Goal: Transaction & Acquisition: Register for event/course

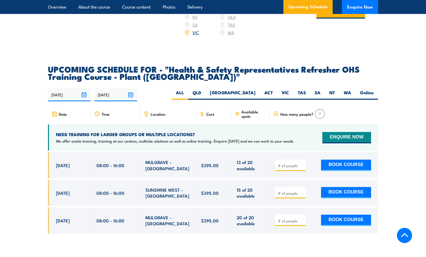
scroll to position [877, 0]
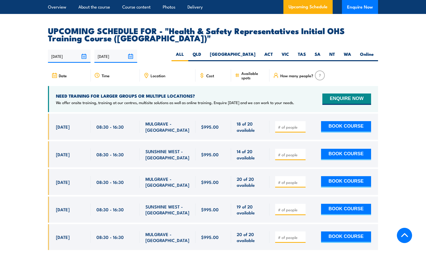
scroll to position [851, 0]
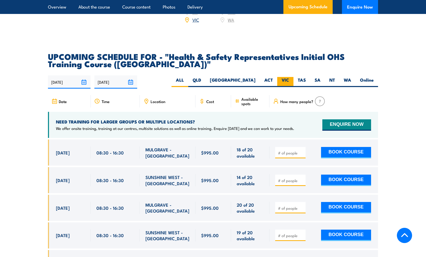
click at [286, 77] on label "VIC" at bounding box center [285, 82] width 16 height 10
click at [289, 77] on input "VIC" at bounding box center [290, 78] width 3 height 3
radio input "true"
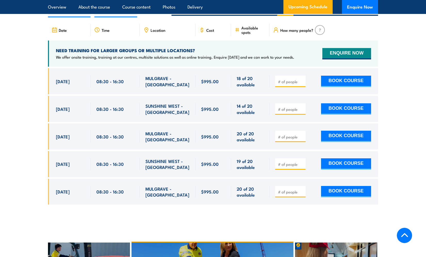
scroll to position [896, 0]
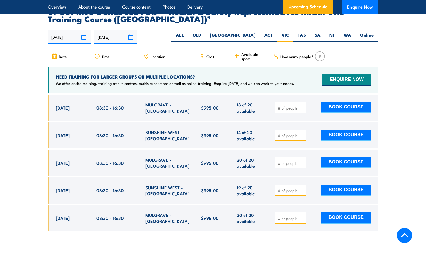
click at [130, 30] on input "[DATE]" at bounding box center [115, 36] width 43 height 13
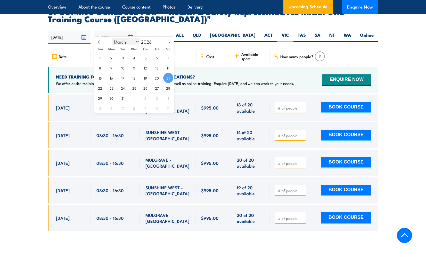
click at [137, 41] on select "January February March April May June July August September October November De…" at bounding box center [126, 41] width 28 height 7
select select "5"
click at [112, 38] on select "January February March April May June July August September October November De…" at bounding box center [126, 41] width 28 height 7
click at [123, 96] on span "30" at bounding box center [123, 98] width 10 height 10
type input "30/06/2026"
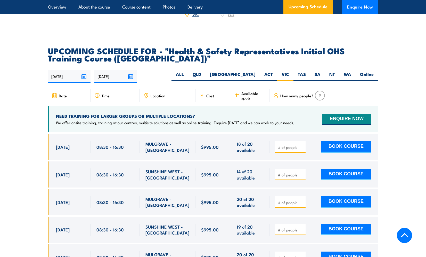
scroll to position [819, 0]
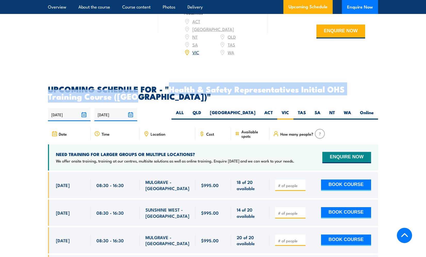
drag, startPoint x: 169, startPoint y: 82, endPoint x: 135, endPoint y: 91, distance: 35.4
click at [135, 91] on h2 "UPCOMING SCHEDULE FOR - "Health & Safety Representatives Initial OHS Training C…" at bounding box center [213, 92] width 330 height 14
copy h2 "Health & Safety Representatives Initial OHS Training Course (VIC)"
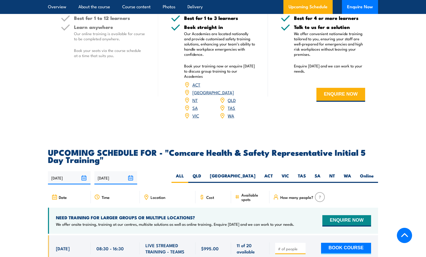
scroll to position [825, 0]
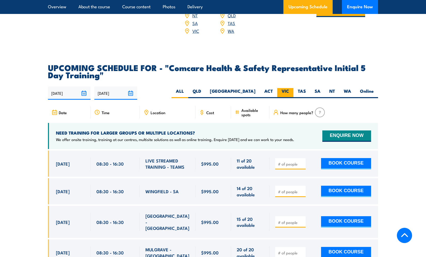
click at [288, 88] on label "VIC" at bounding box center [285, 93] width 16 height 10
click at [289, 88] on input "VIC" at bounding box center [290, 89] width 3 height 3
radio input "true"
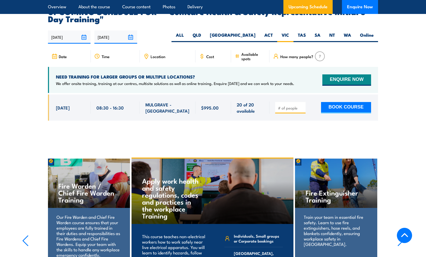
scroll to position [701, 0]
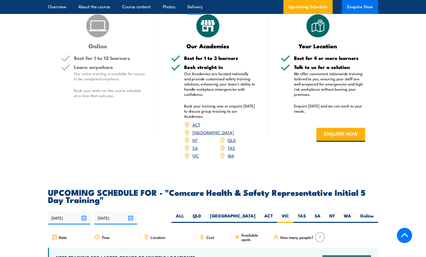
click at [360, 7] on button "Enquire Now" at bounding box center [360, 7] width 36 height 14
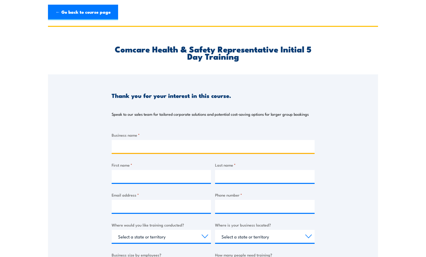
click at [142, 143] on input "Business name *" at bounding box center [213, 146] width 203 height 13
type input "Asuatralia Deloraine Dairy Pty Ltd"
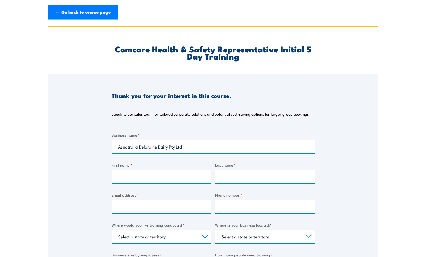
type input "[PERSON_NAME]"
type input "[PERSON_NAME][EMAIL_ADDRESS][DOMAIN_NAME]"
type input "0433833668"
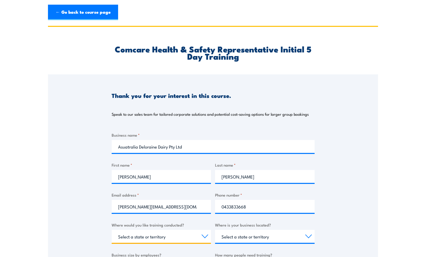
select select "VIC"
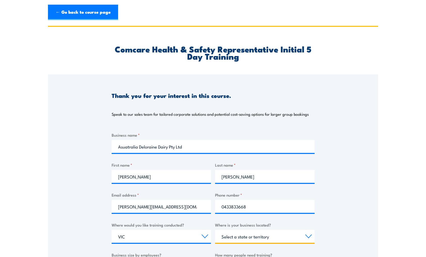
select select "VIC"
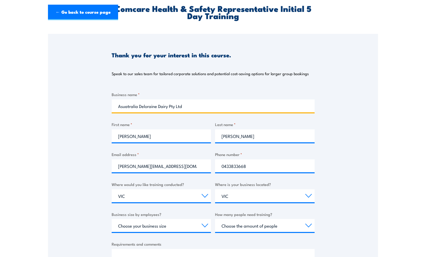
scroll to position [103, 0]
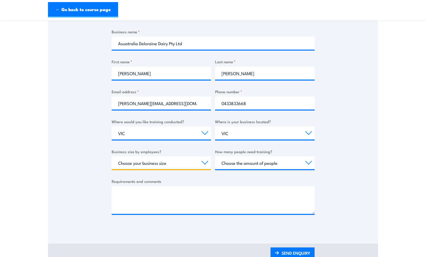
click at [165, 166] on select "Choose your business size 1 to 19 20 to 199 200+" at bounding box center [162, 162] width 100 height 13
select select "20 to 199"
click at [112, 156] on select "Choose your business size 1 to 19 20 to 199 200+" at bounding box center [162, 162] width 100 height 13
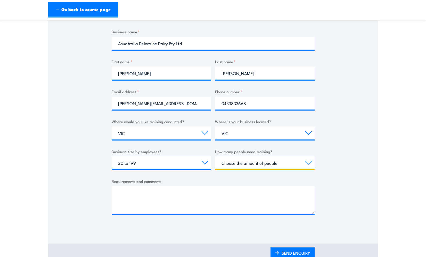
click at [245, 160] on select "Choose the amount of people 1 to 4 5 to 19 20+" at bounding box center [265, 162] width 100 height 13
select select "1 to 4"
click at [215, 156] on select "Choose the amount of people 1 to 4 5 to 19 20+" at bounding box center [265, 162] width 100 height 13
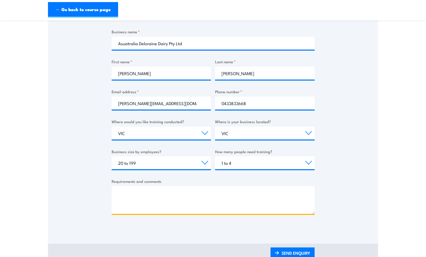
click at [144, 203] on textarea "Requirements and comments" at bounding box center [213, 200] width 203 height 28
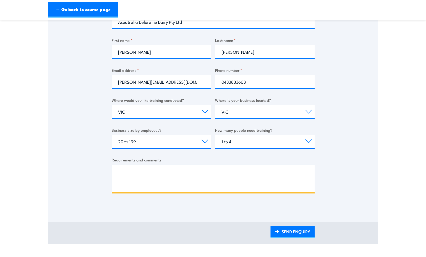
scroll to position [155, 0]
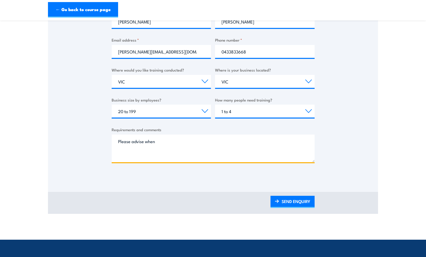
paste textarea "Health & Safety Representatives Initial OHS Training Course ([GEOGRAPHIC_DATA])"
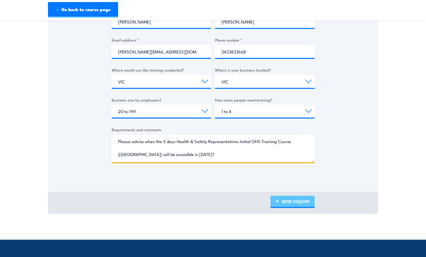
type textarea "Please advise when the 5 days Health & Safety Representatives Initial OHS Train…"
click at [282, 201] on link "SEND ENQUIRY" at bounding box center [293, 202] width 44 height 12
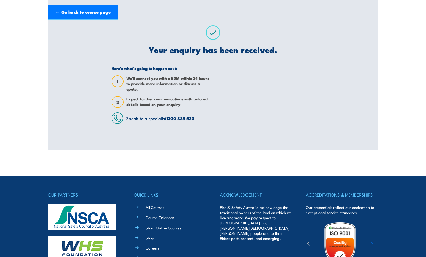
scroll to position [0, 0]
